Goal: Information Seeking & Learning: Check status

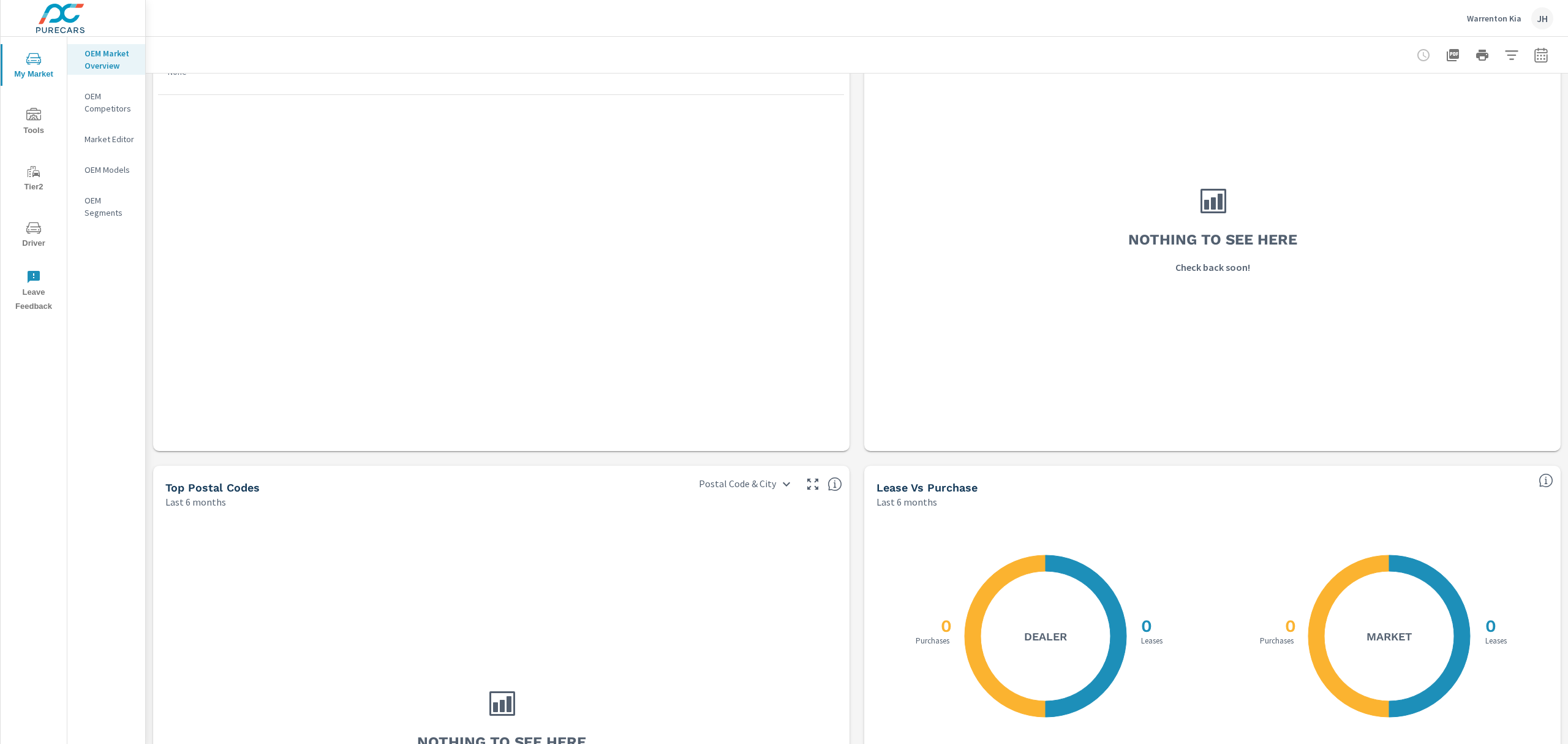
scroll to position [755, 0]
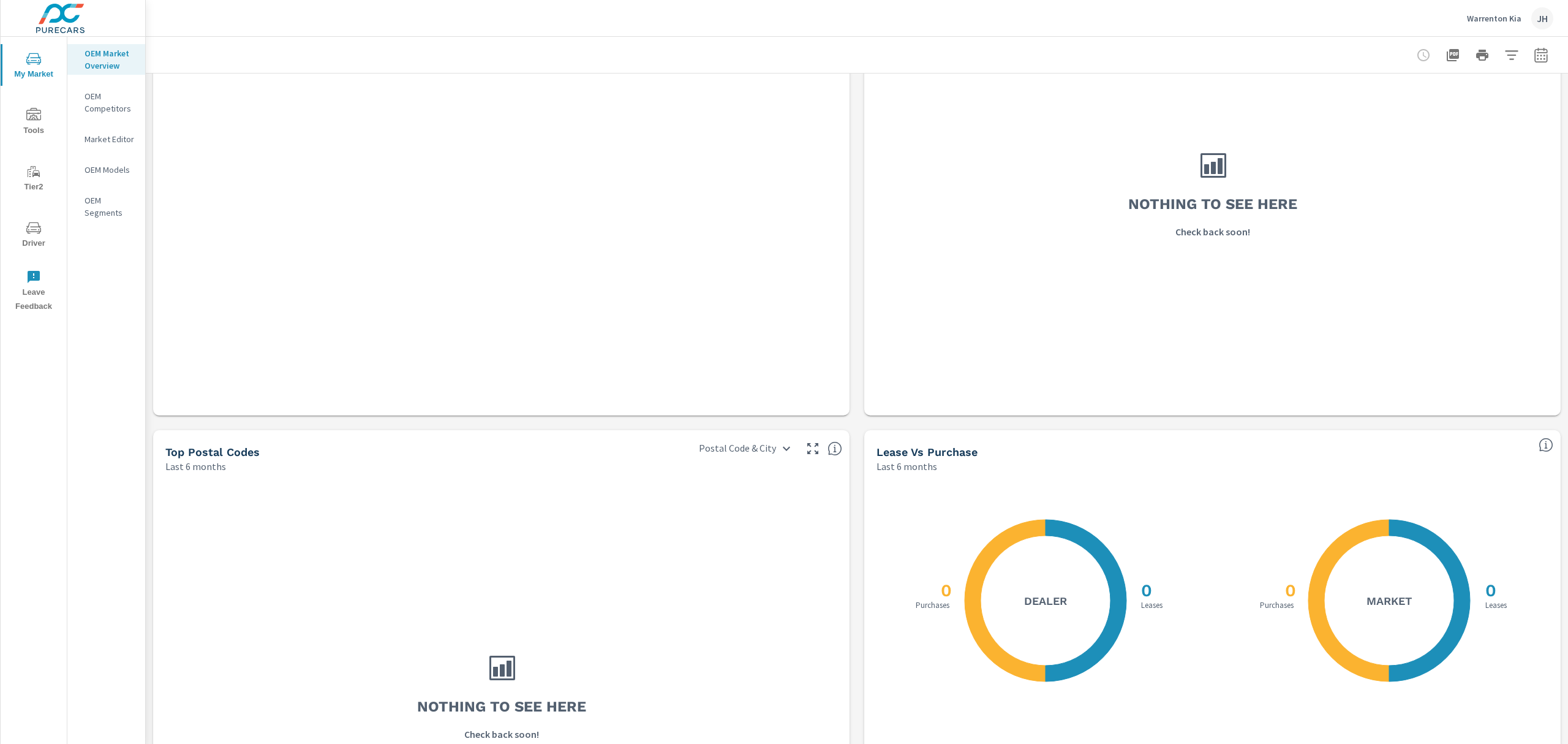
click at [96, 315] on div "OEM Market Overview OEM Competitors Market Editor OEM Models OEM Segments" at bounding box center [105, 389] width 77 height 707
